Goal: Communication & Community: Answer question/provide support

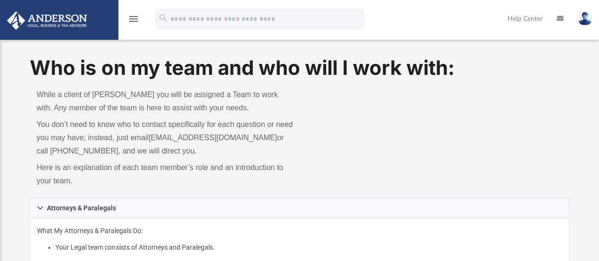
click at [136, 18] on icon "menu" at bounding box center [133, 18] width 11 height 11
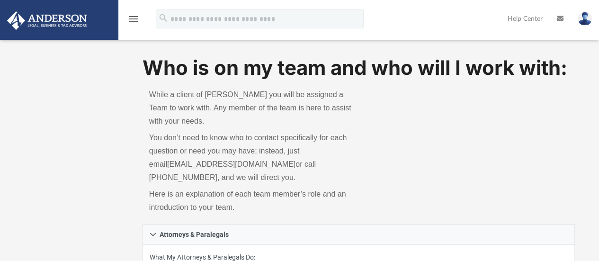
click at [129, 22] on icon "menu" at bounding box center [133, 18] width 11 height 11
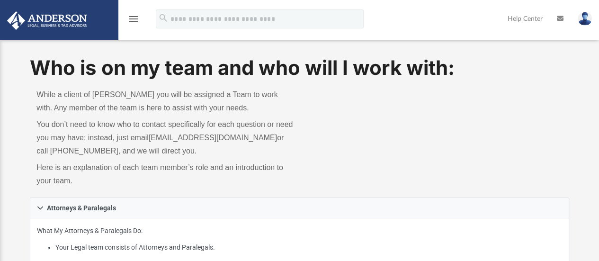
click at [130, 21] on icon "menu" at bounding box center [133, 18] width 11 height 11
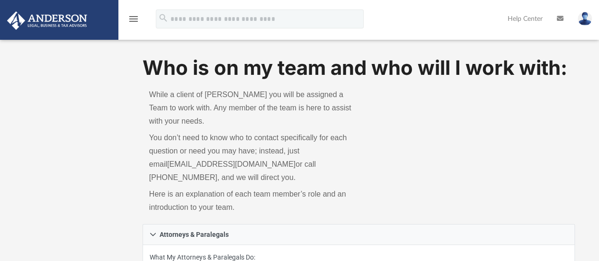
click at [134, 21] on icon "menu" at bounding box center [133, 18] width 11 height 11
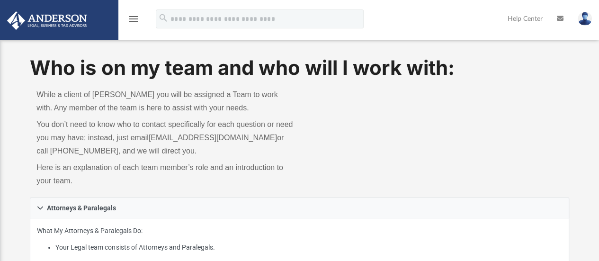
click at [137, 21] on icon "menu" at bounding box center [133, 18] width 11 height 11
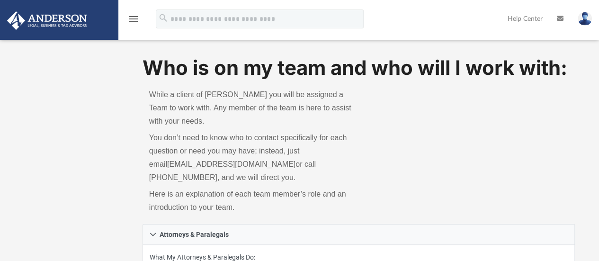
click at [585, 19] on img at bounding box center [585, 19] width 14 height 14
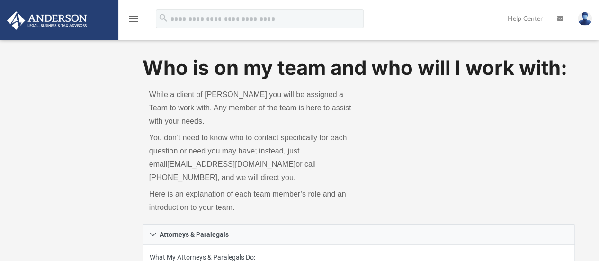
click at [45, 29] on img at bounding box center [47, 20] width 86 height 18
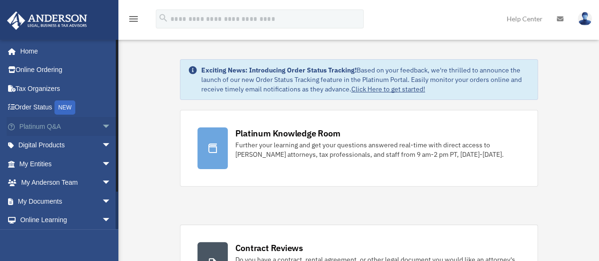
click at [36, 126] on link "Platinum Q&A arrow_drop_down" at bounding box center [66, 126] width 119 height 19
click at [102, 127] on span "arrow_drop_down" at bounding box center [111, 126] width 19 height 19
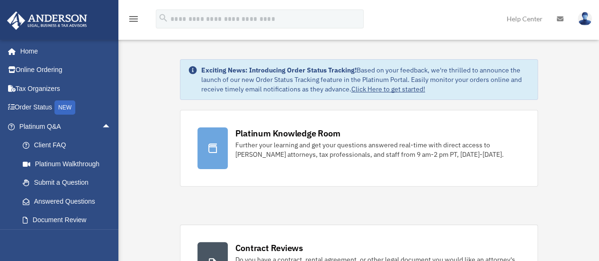
scroll to position [55, 0]
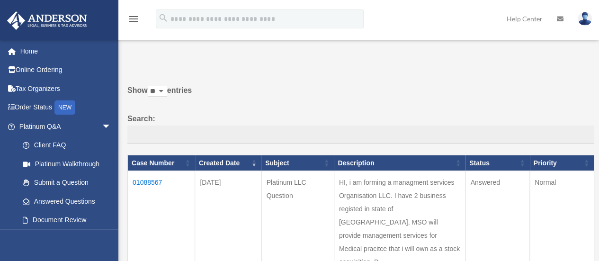
click at [151, 182] on td "01088567" at bounding box center [161, 222] width 67 height 103
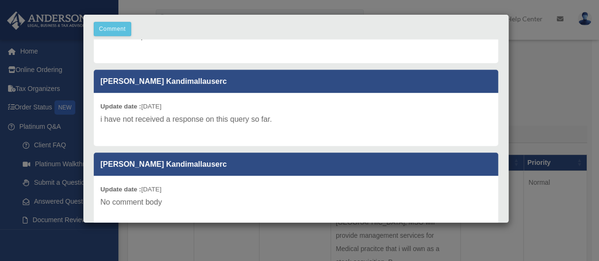
scroll to position [268, 0]
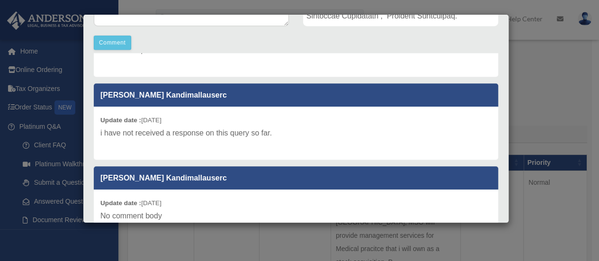
click at [548, 88] on div "Case Detail × Platinum LLC Question Case Number 01088567 Created Date [DATE] St…" at bounding box center [299, 130] width 599 height 261
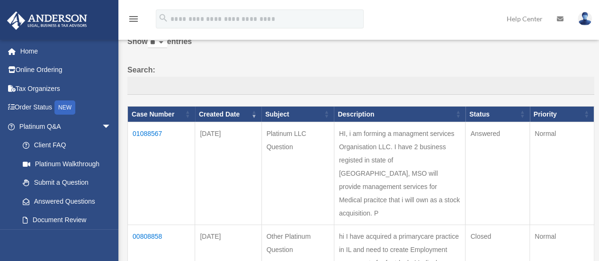
scroll to position [95, 0]
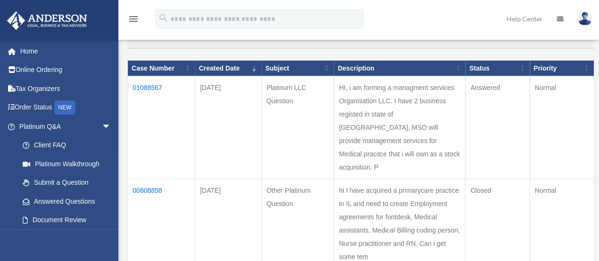
click at [155, 89] on td "01088567" at bounding box center [161, 127] width 67 height 103
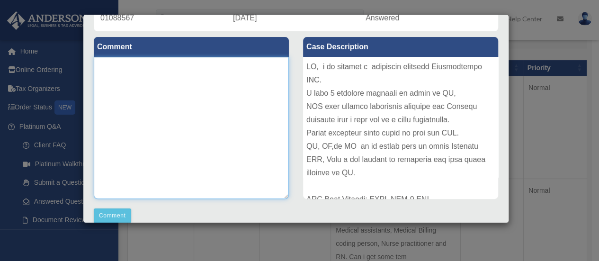
drag, startPoint x: 146, startPoint y: 118, endPoint x: 155, endPoint y: 117, distance: 9.5
click at [146, 118] on textarea at bounding box center [191, 128] width 195 height 142
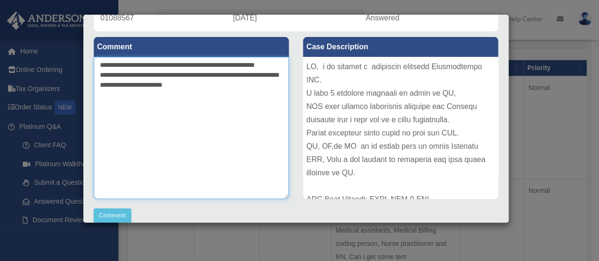
click at [125, 76] on textarea "**********" at bounding box center [191, 128] width 195 height 142
type textarea "**********"
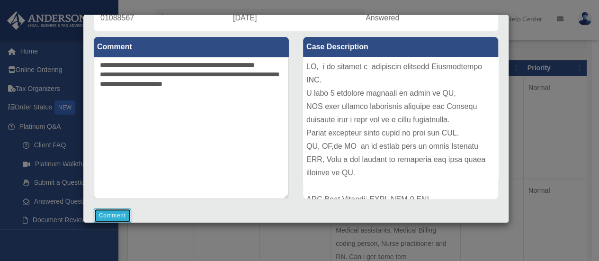
click at [109, 215] on button "Comment" at bounding box center [112, 215] width 37 height 14
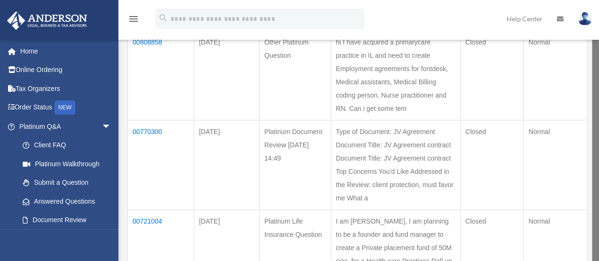
scroll to position [0, 0]
